Goal: Task Accomplishment & Management: Manage account settings

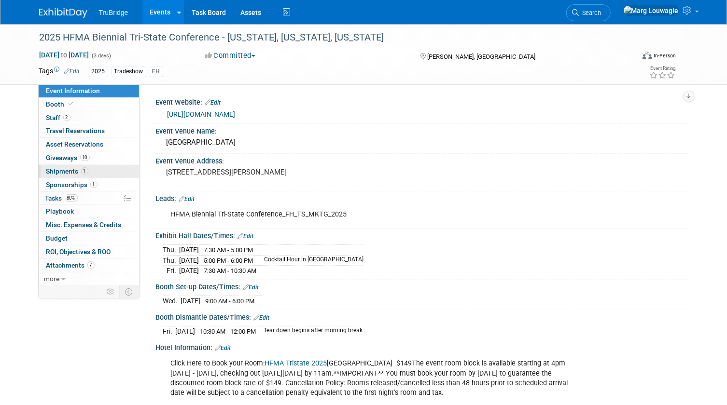
click at [61, 167] on span "Shipments 1" at bounding box center [67, 171] width 42 height 8
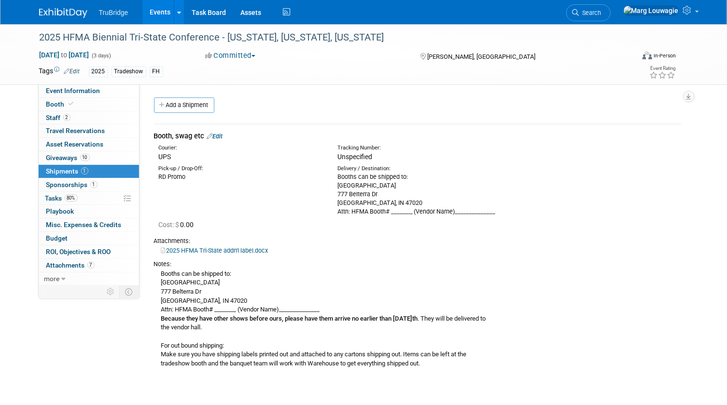
click at [219, 134] on link "Edit" at bounding box center [215, 136] width 16 height 7
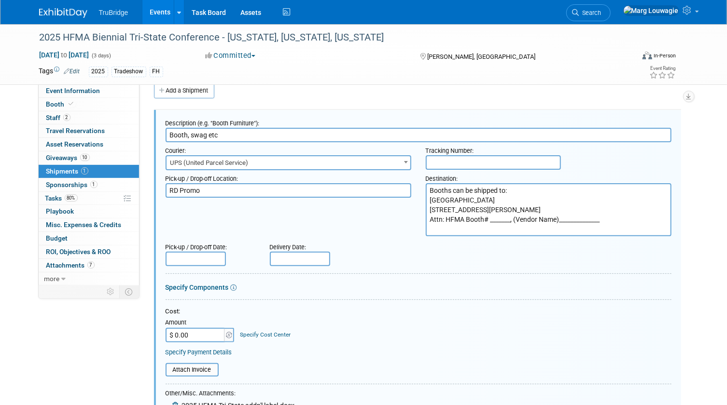
click at [436, 159] on input "text" at bounding box center [493, 162] width 135 height 14
paste input "1ZW333060337762916"
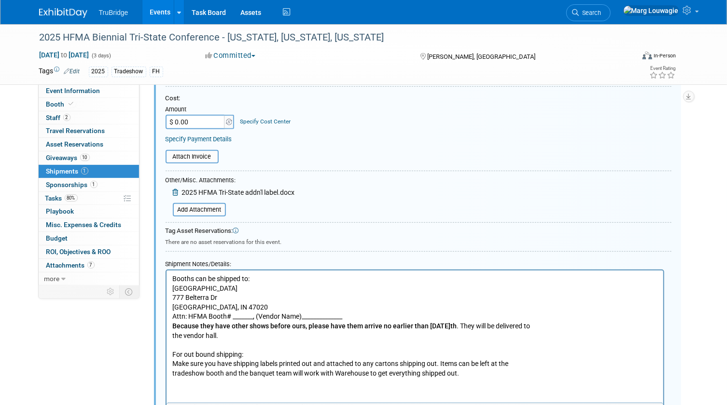
scroll to position [321, 0]
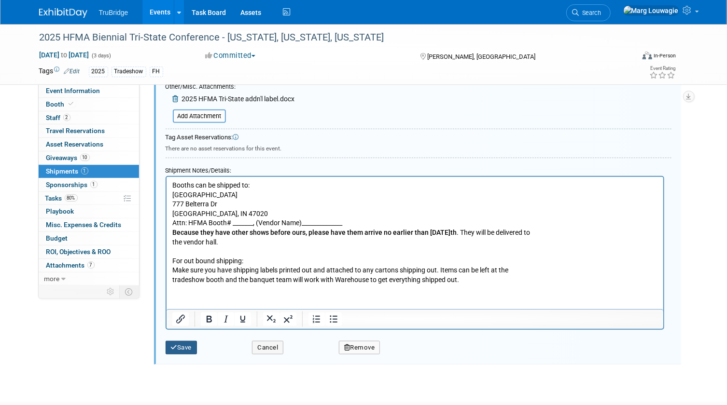
type input "1ZW333060337762916"
click at [188, 344] on button "Save" at bounding box center [181, 348] width 32 height 14
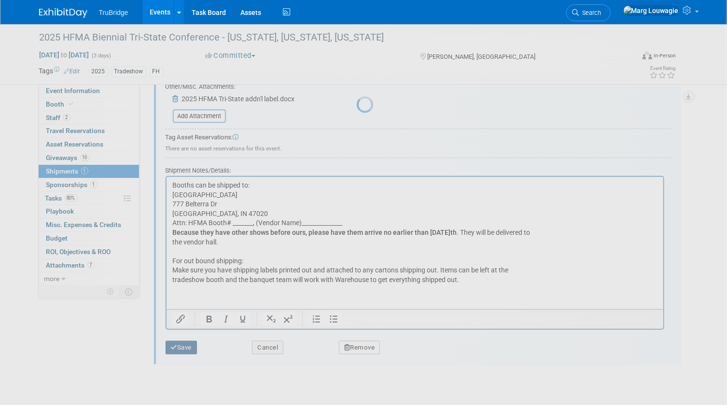
click at [357, 344] on div at bounding box center [364, 202] width 14 height 405
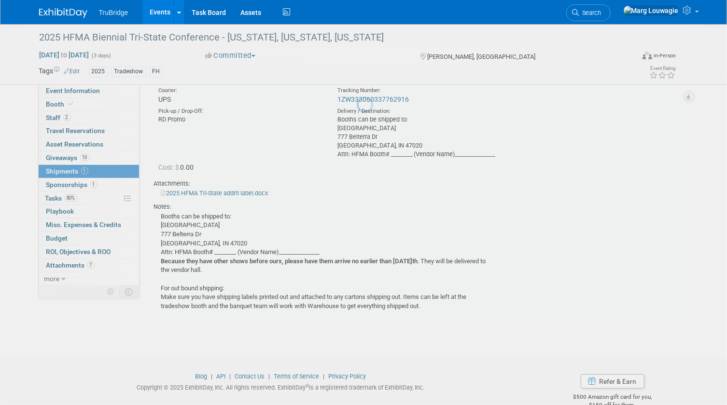
scroll to position [14, 0]
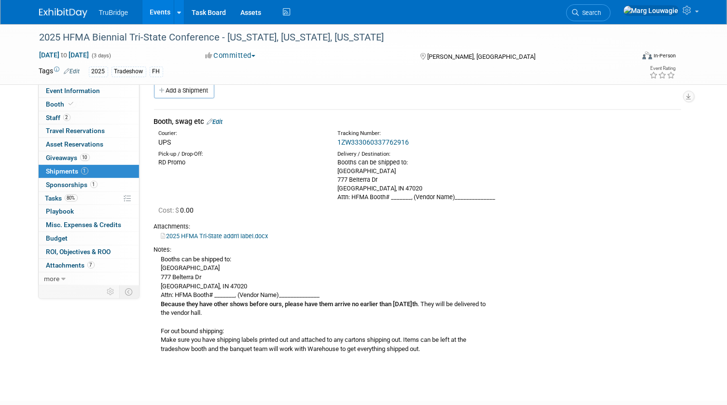
click at [382, 140] on link "1ZW333060337762916" at bounding box center [372, 142] width 71 height 8
click at [222, 121] on link "Edit" at bounding box center [215, 121] width 16 height 7
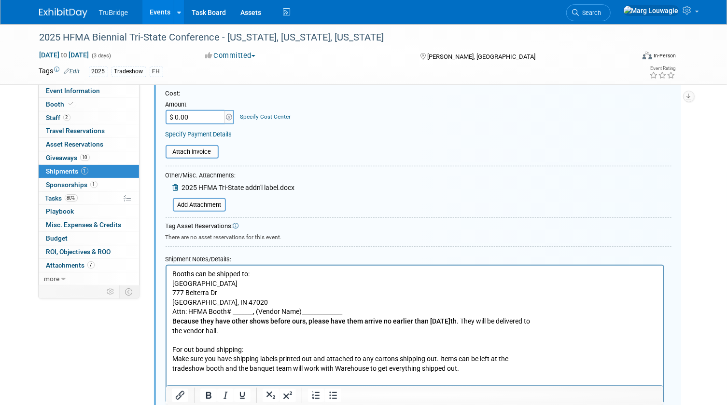
scroll to position [233, 0]
click at [212, 200] on input "file" at bounding box center [167, 204] width 115 height 12
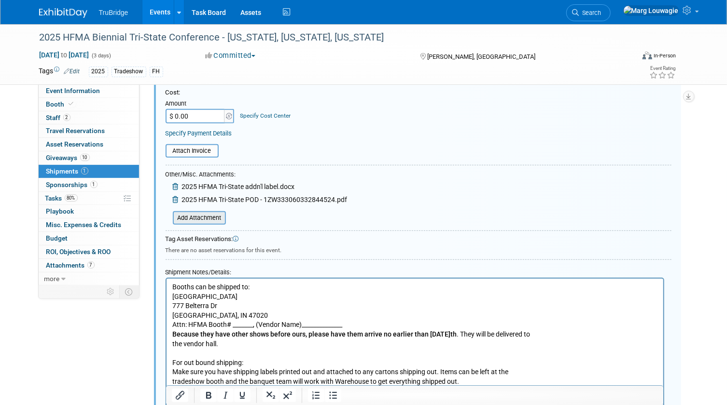
click at [195, 218] on input "file" at bounding box center [167, 218] width 115 height 12
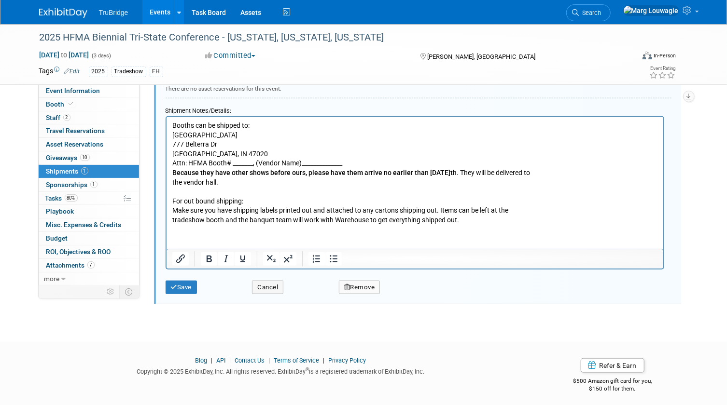
scroll to position [412, 0]
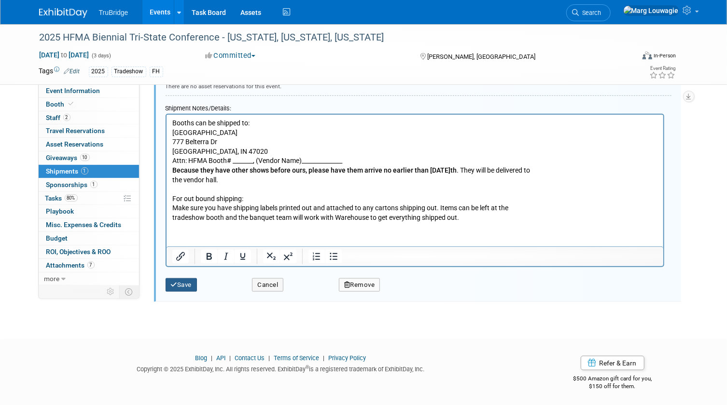
click at [188, 282] on button "Save" at bounding box center [181, 285] width 32 height 14
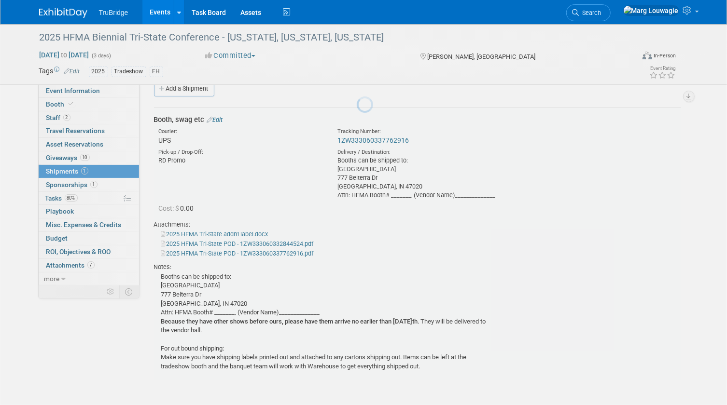
scroll to position [14, 0]
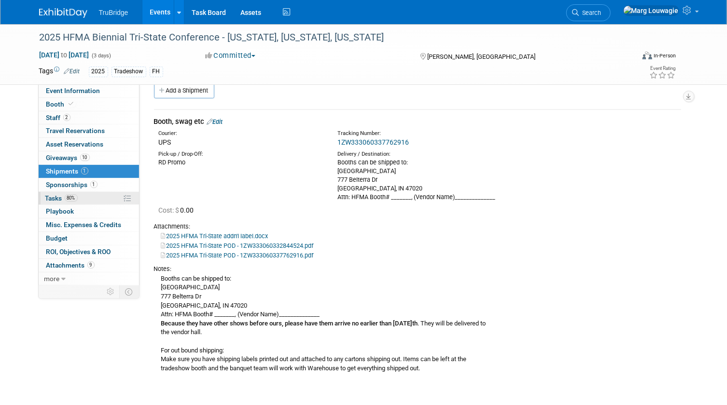
click at [58, 197] on span "Tasks 80%" at bounding box center [61, 198] width 32 height 8
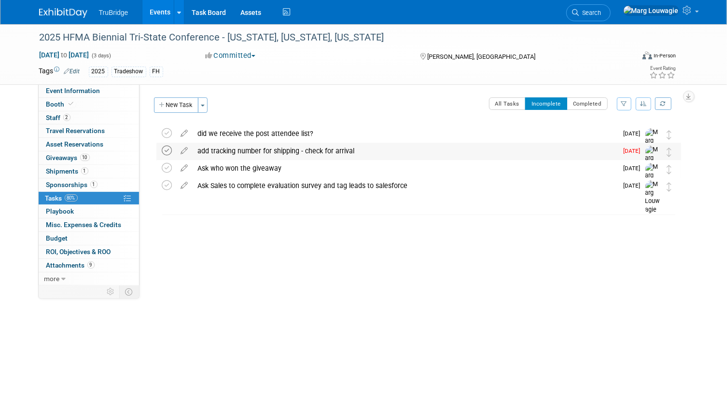
click at [169, 153] on icon at bounding box center [167, 151] width 10 height 10
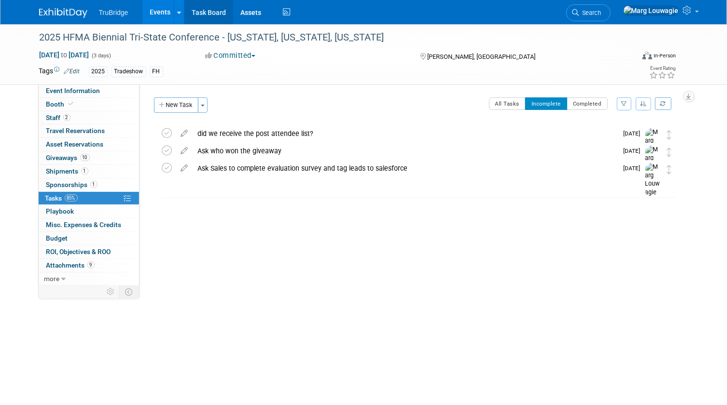
click at [217, 14] on link "Task Board" at bounding box center [208, 12] width 49 height 24
